Goal: Task Accomplishment & Management: Use online tool/utility

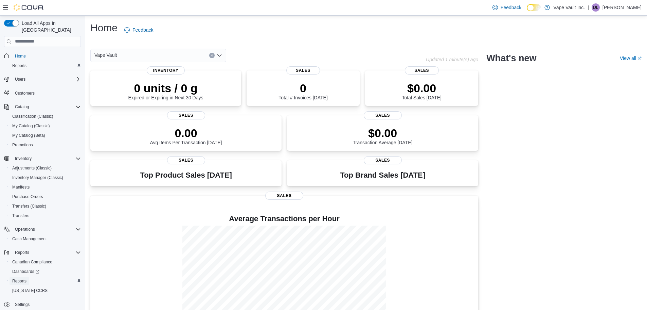
click at [20, 278] on span "Reports" at bounding box center [19, 280] width 14 height 5
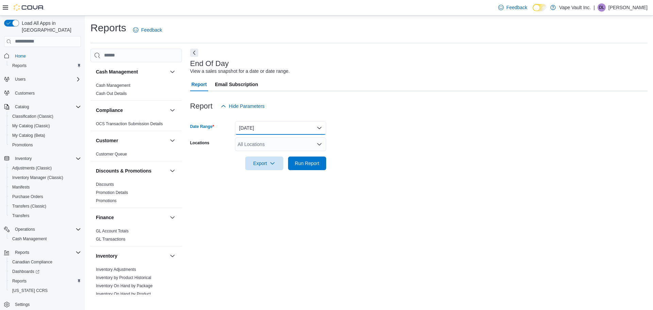
click at [265, 131] on button "[DATE]" at bounding box center [280, 128] width 91 height 14
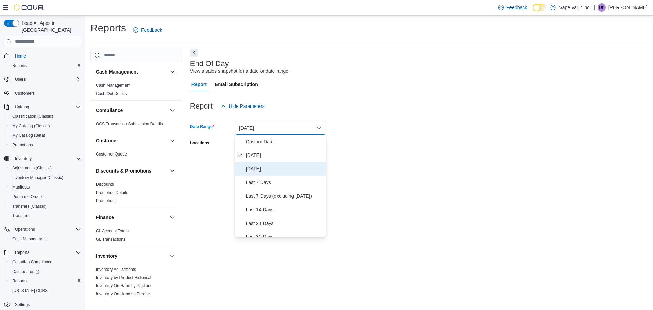
click at [270, 166] on span "[DATE]" at bounding box center [284, 168] width 77 height 8
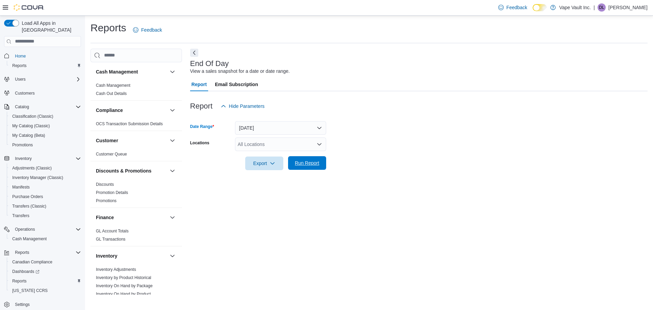
click at [296, 165] on span "Run Report" at bounding box center [307, 162] width 24 height 7
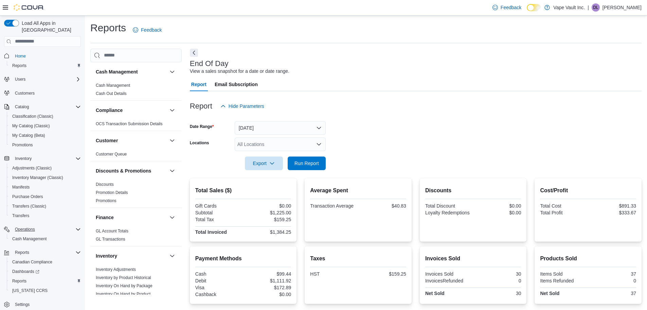
scroll to position [3, 0]
click at [28, 274] on link "Reports" at bounding box center [20, 278] width 20 height 8
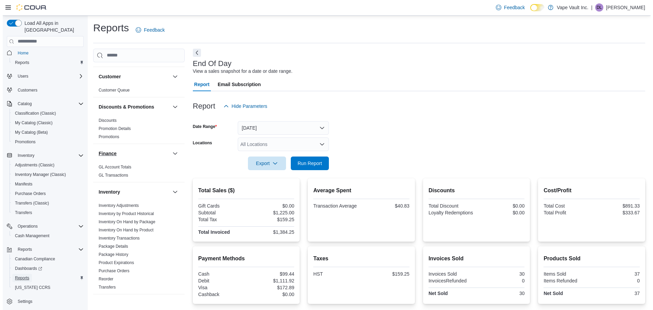
scroll to position [102, 0]
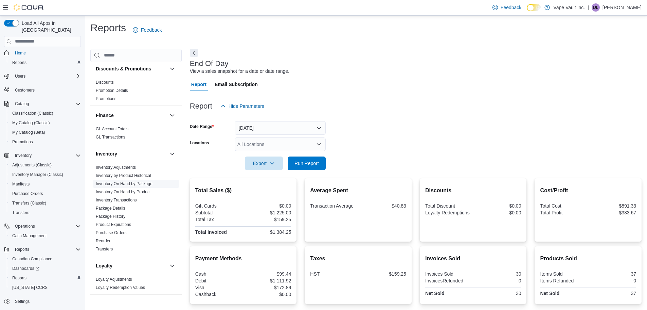
click at [143, 181] on link "Inventory On Hand by Package" at bounding box center [124, 183] width 57 height 5
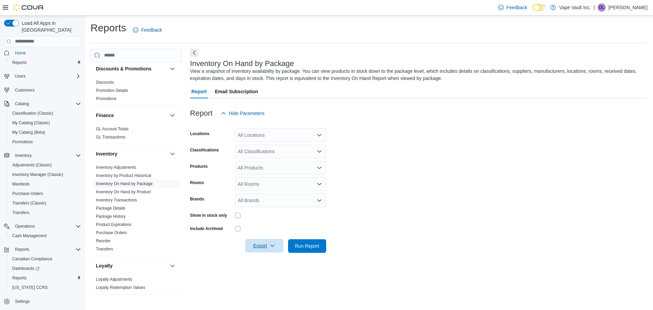
click at [272, 244] on icon "button" at bounding box center [272, 245] width 5 height 5
click at [144, 192] on link "Inventory On Hand by Product" at bounding box center [123, 191] width 55 height 5
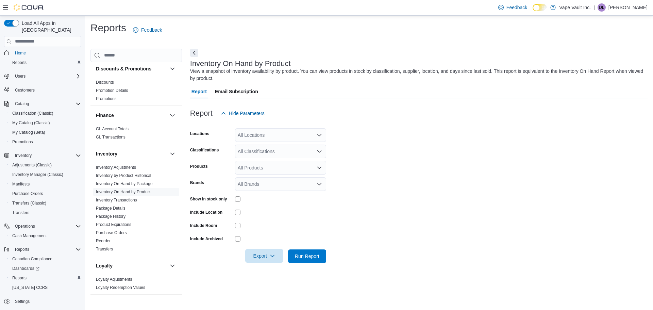
click at [272, 255] on icon "button" at bounding box center [272, 255] width 5 height 5
click at [265, 215] on span "Export to Excel" at bounding box center [265, 214] width 31 height 5
drag, startPoint x: 558, startPoint y: 17, endPoint x: 414, endPoint y: 257, distance: 280.4
click at [414, 257] on form "Locations All Locations Classifications All Classifications Products All Produc…" at bounding box center [418, 191] width 457 height 143
